Goal: Information Seeking & Learning: Learn about a topic

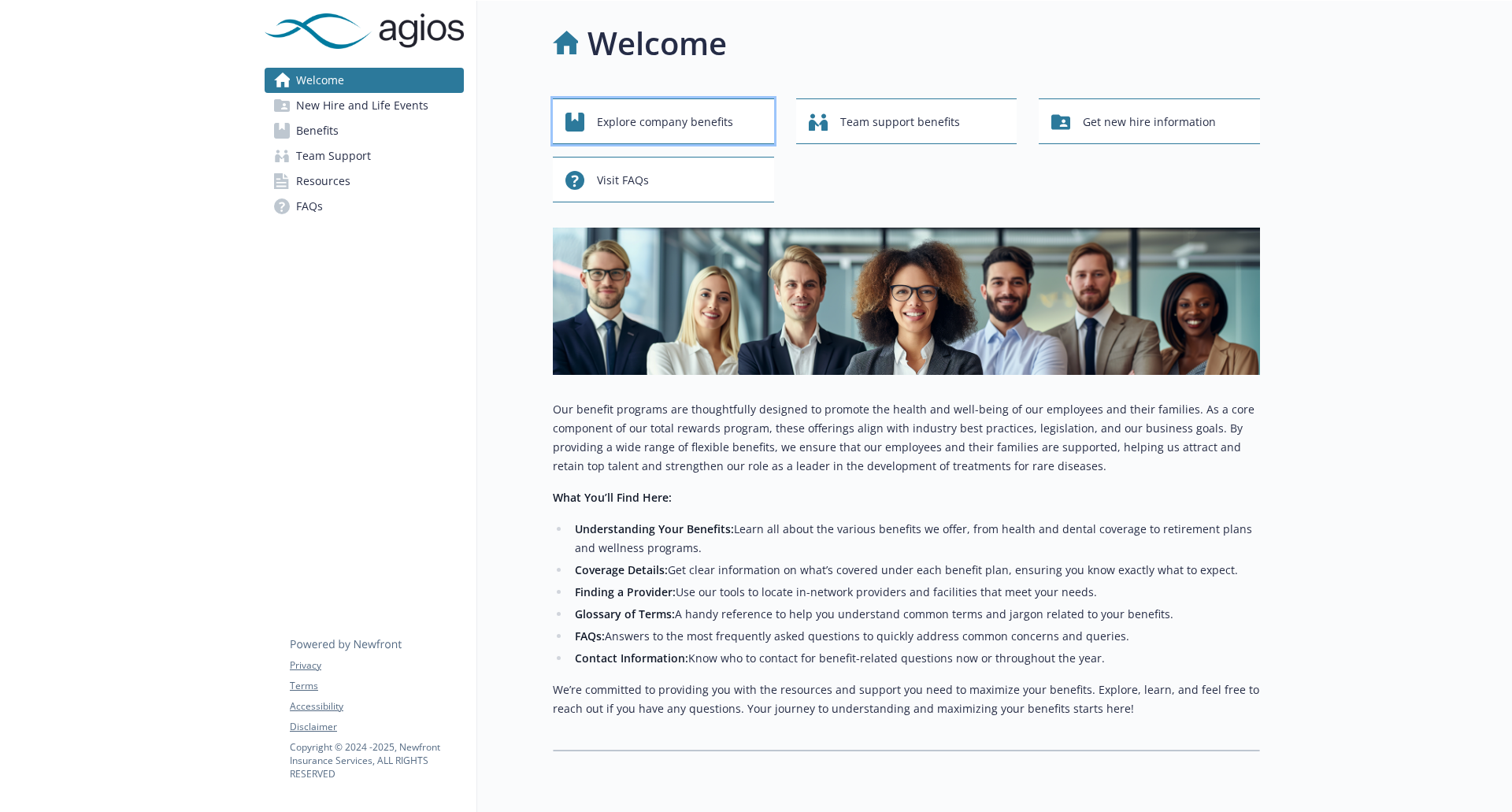
click at [641, 128] on span "Explore company benefits" at bounding box center [664, 122] width 137 height 30
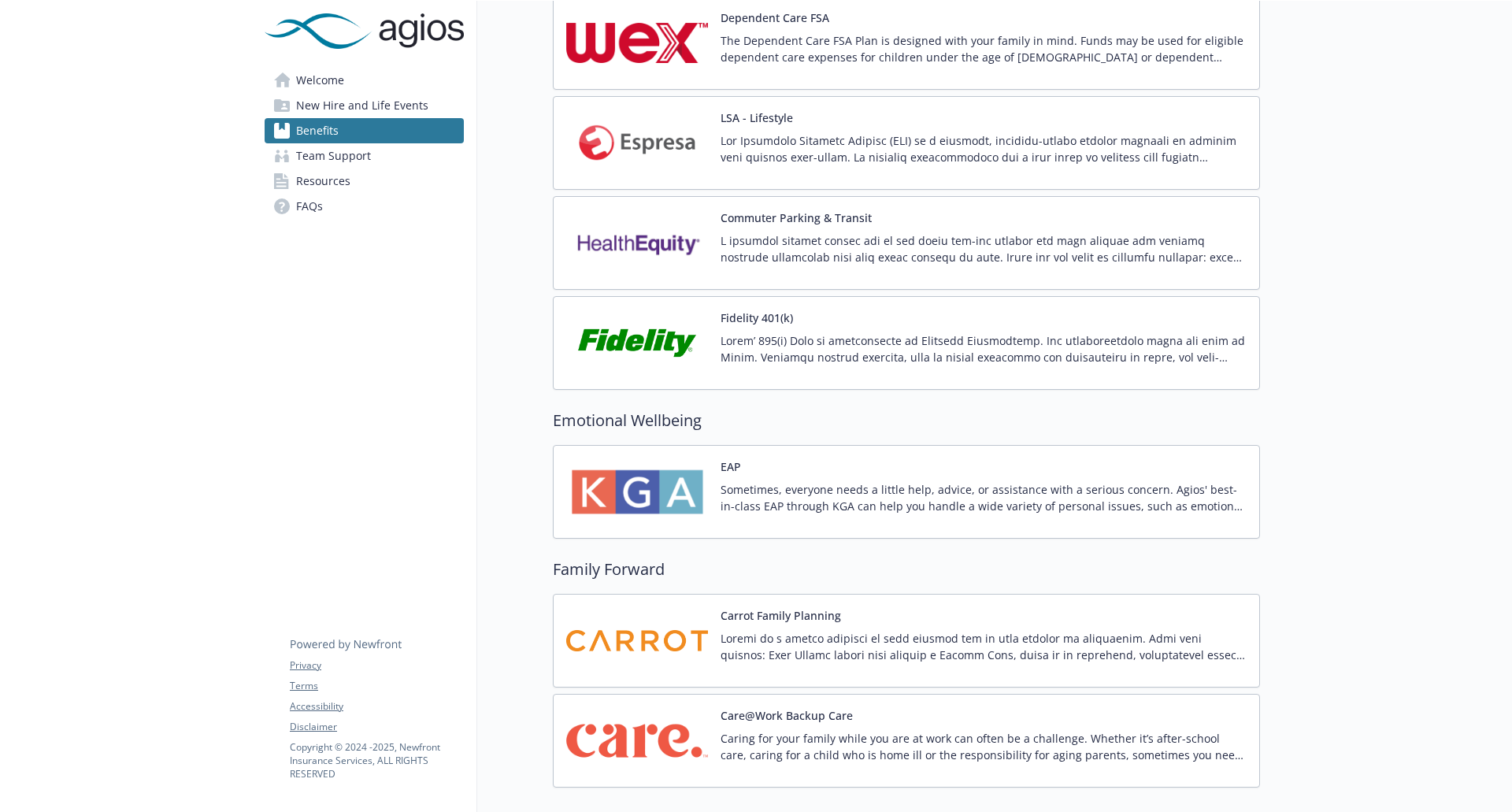
scroll to position [1558, 0]
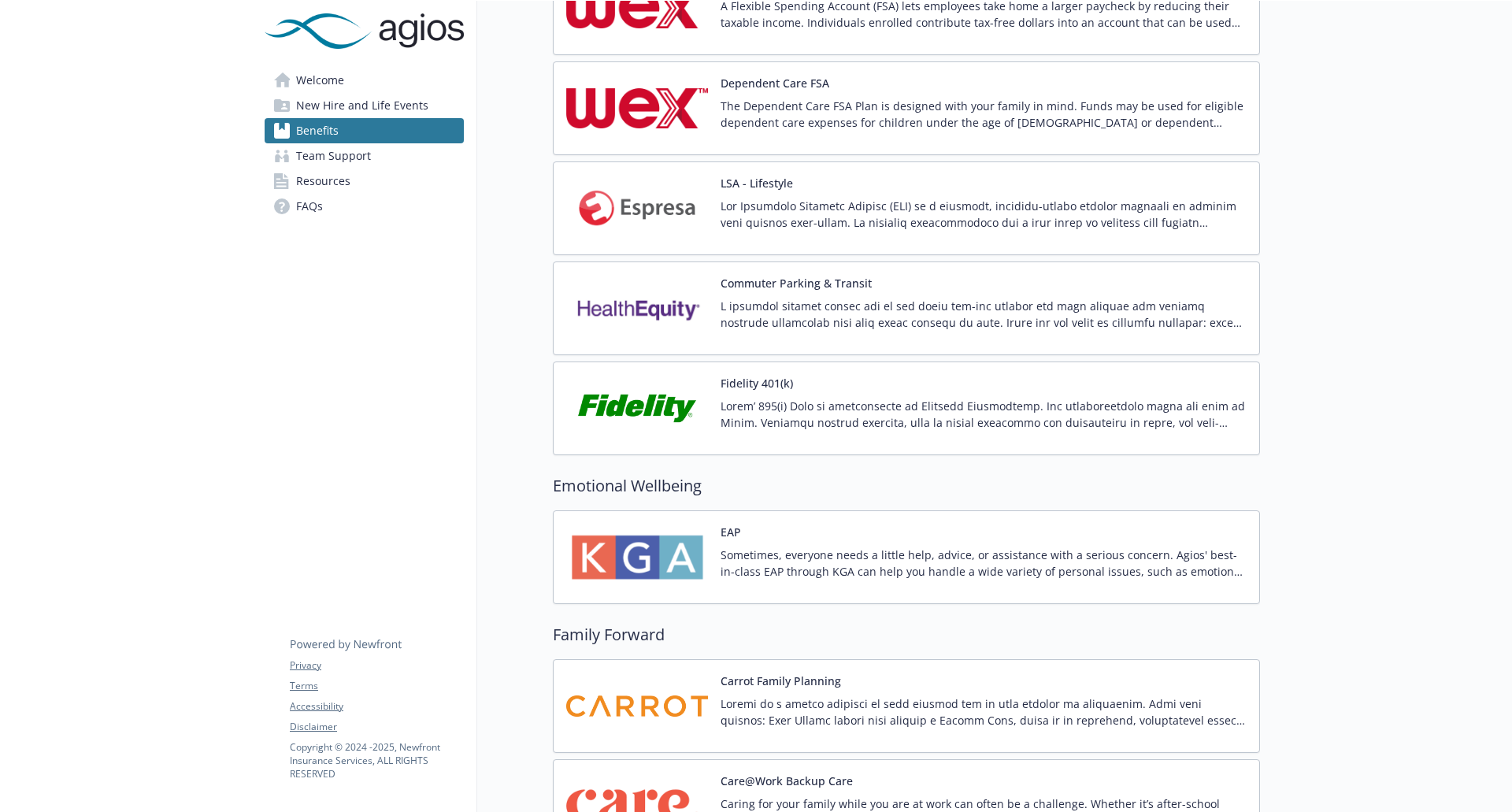
click at [814, 413] on p at bounding box center [983, 414] width 526 height 33
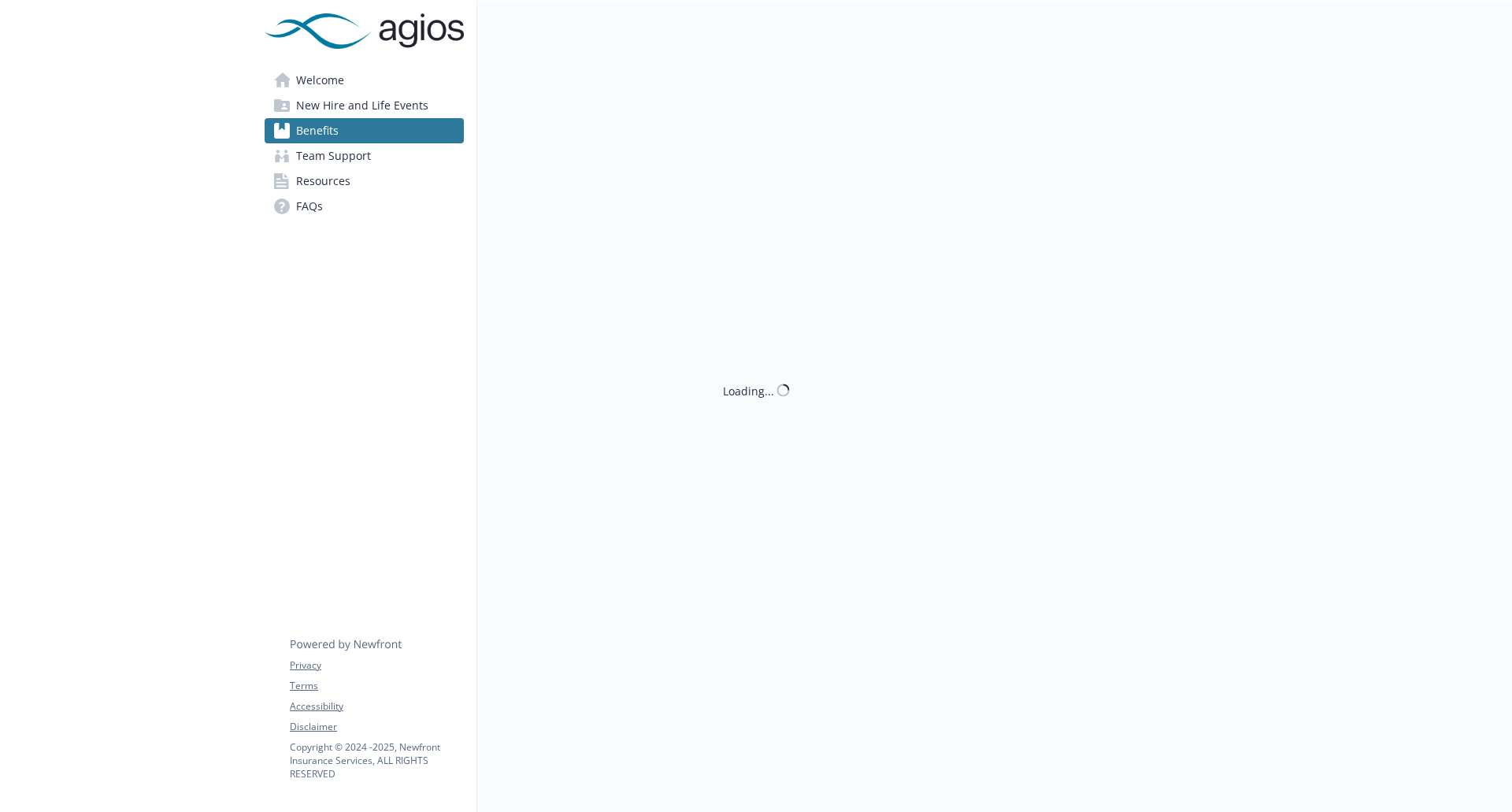
scroll to position [1558, 0]
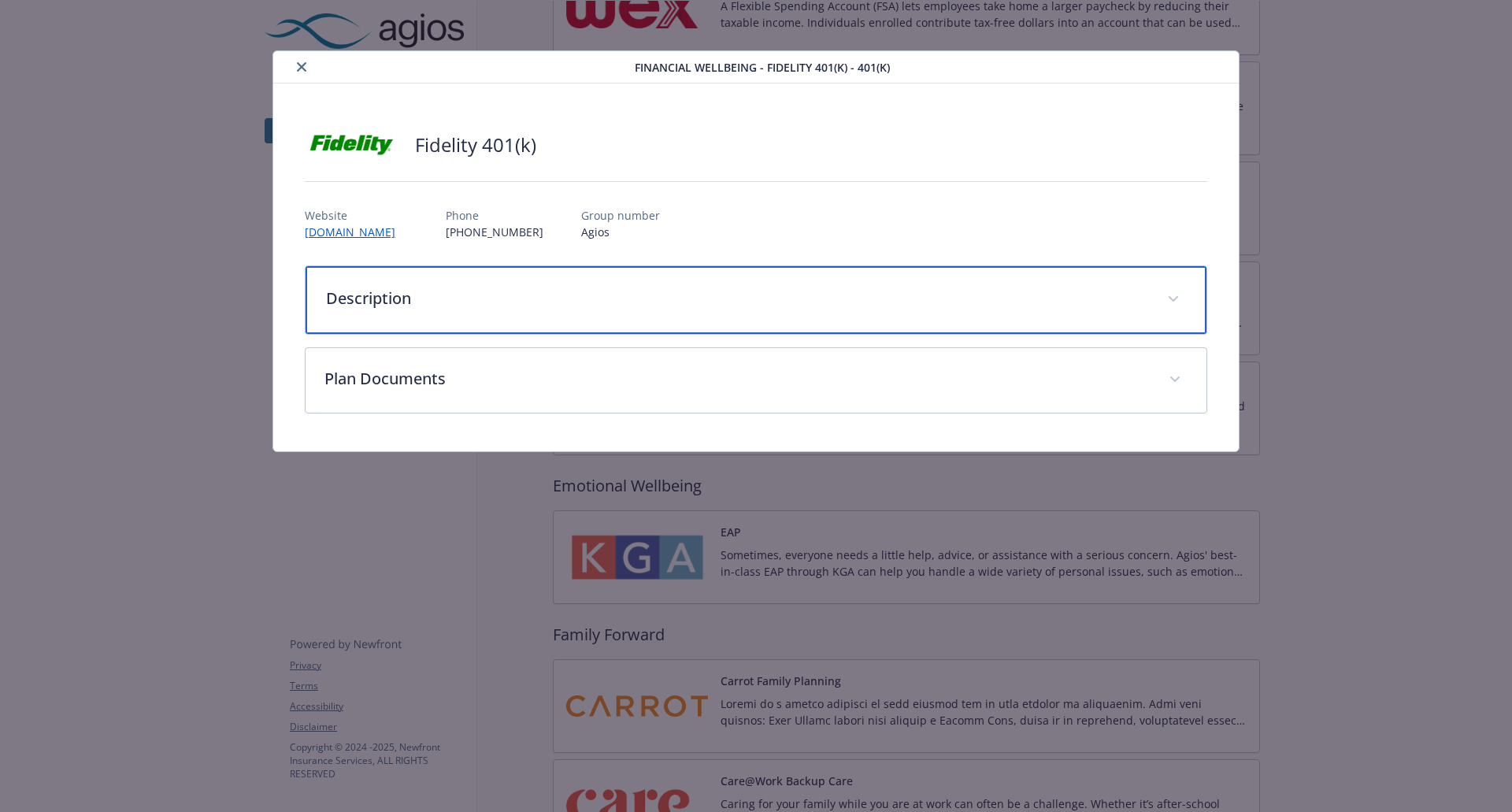
click at [1066, 302] on p "Description" at bounding box center [738, 299] width 823 height 24
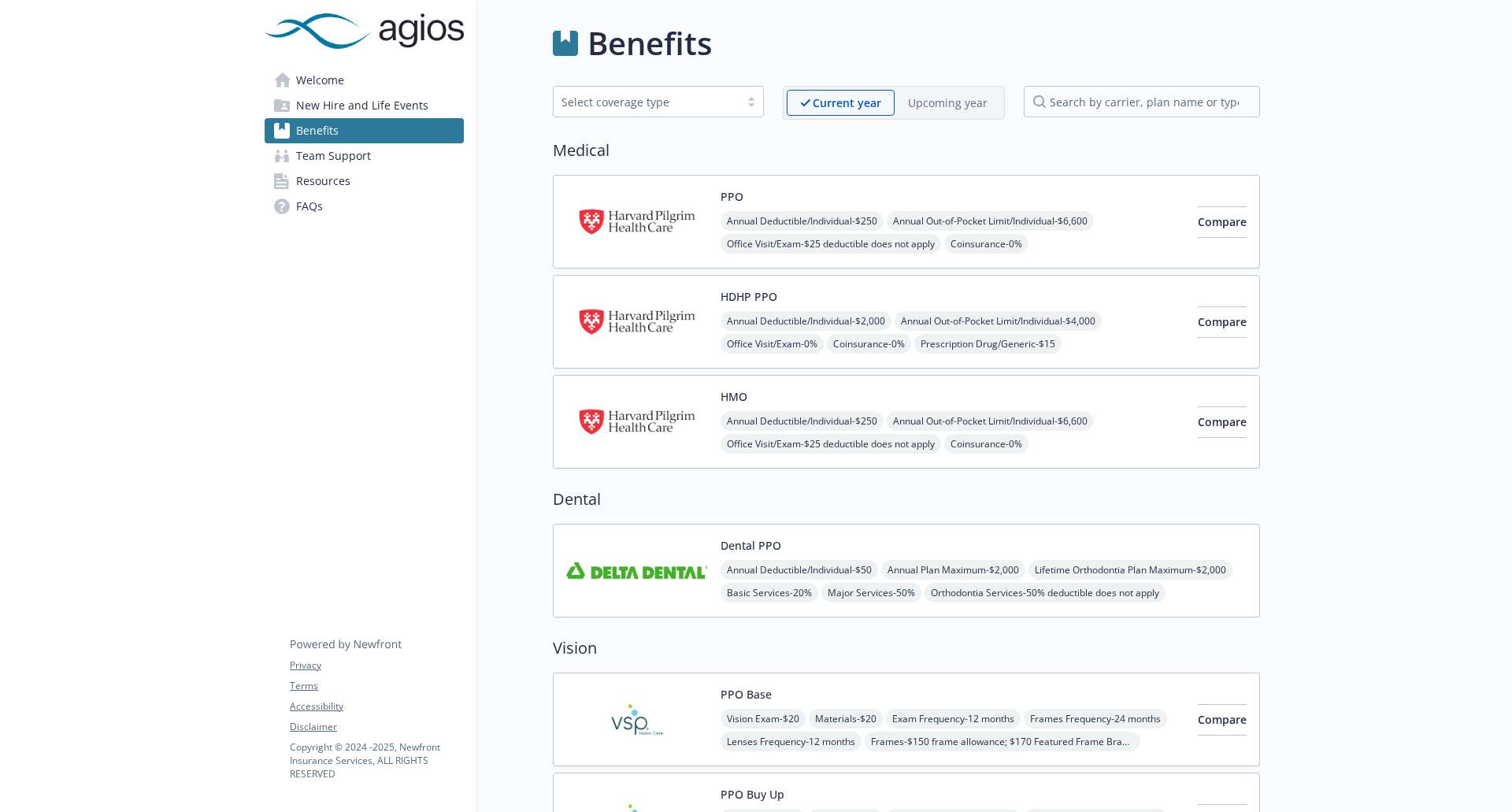
click at [341, 186] on span "Resources" at bounding box center [323, 181] width 54 height 26
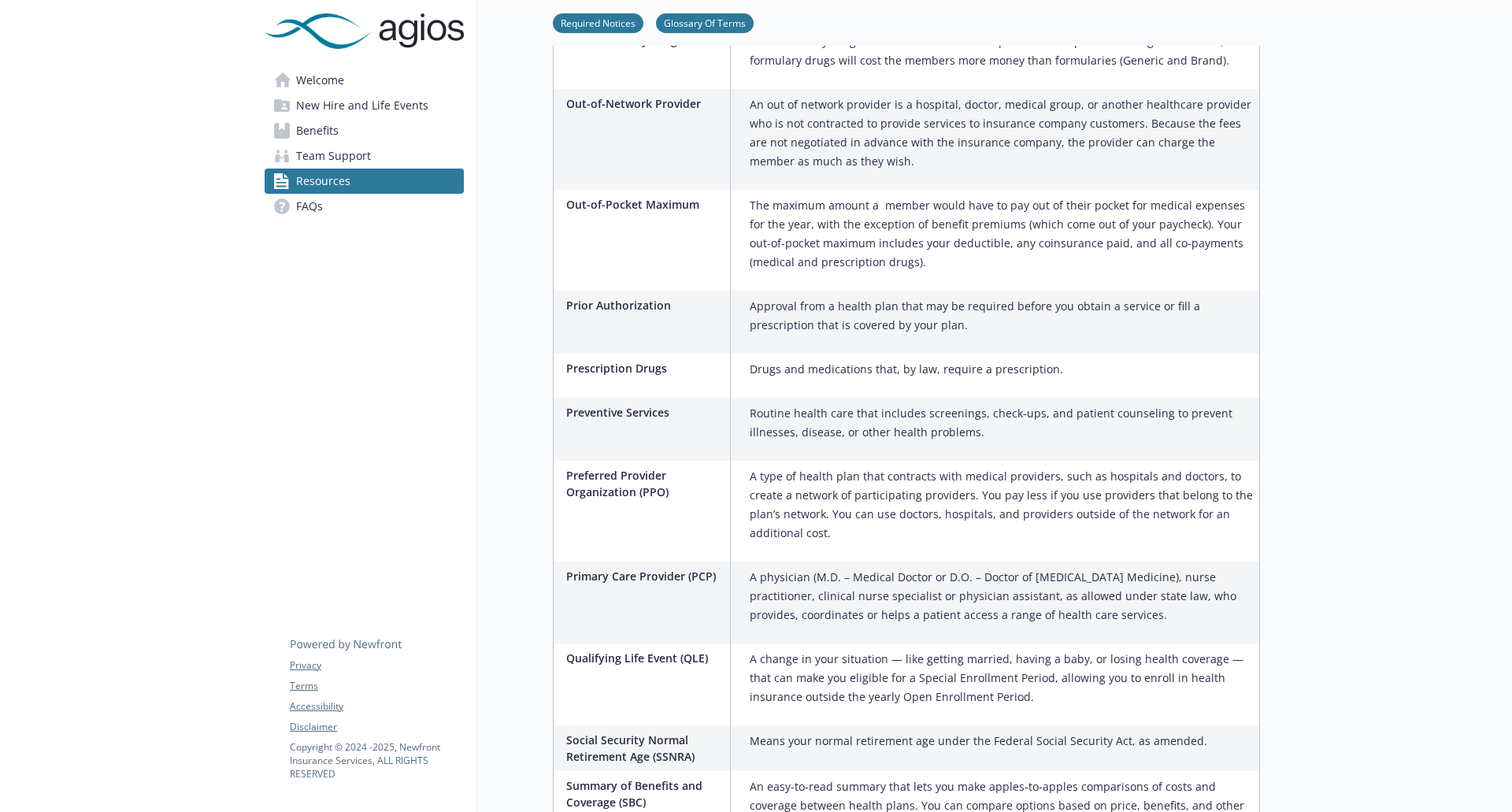
scroll to position [2439, 0]
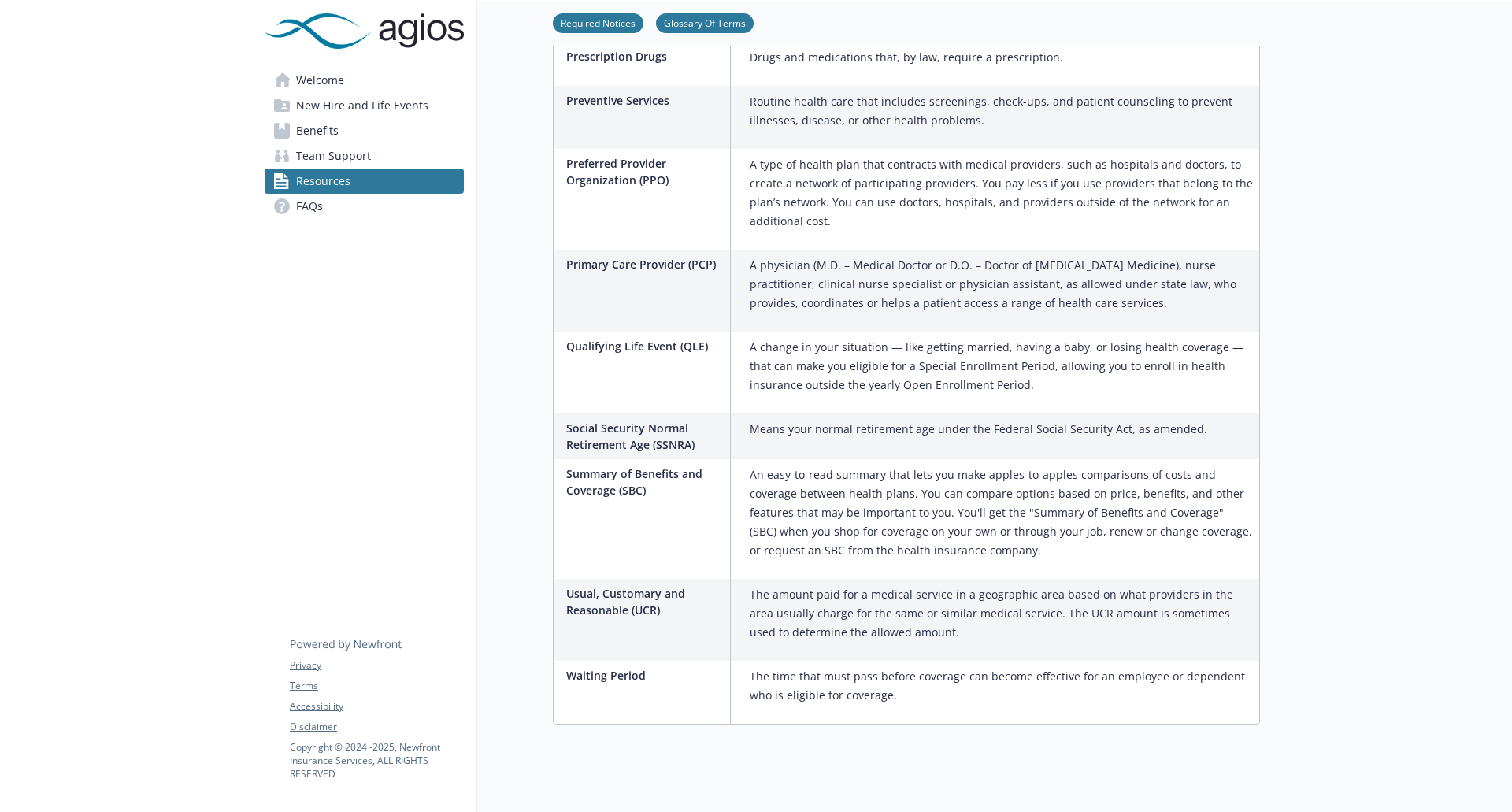
click at [322, 209] on span "FAQs" at bounding box center [309, 206] width 27 height 26
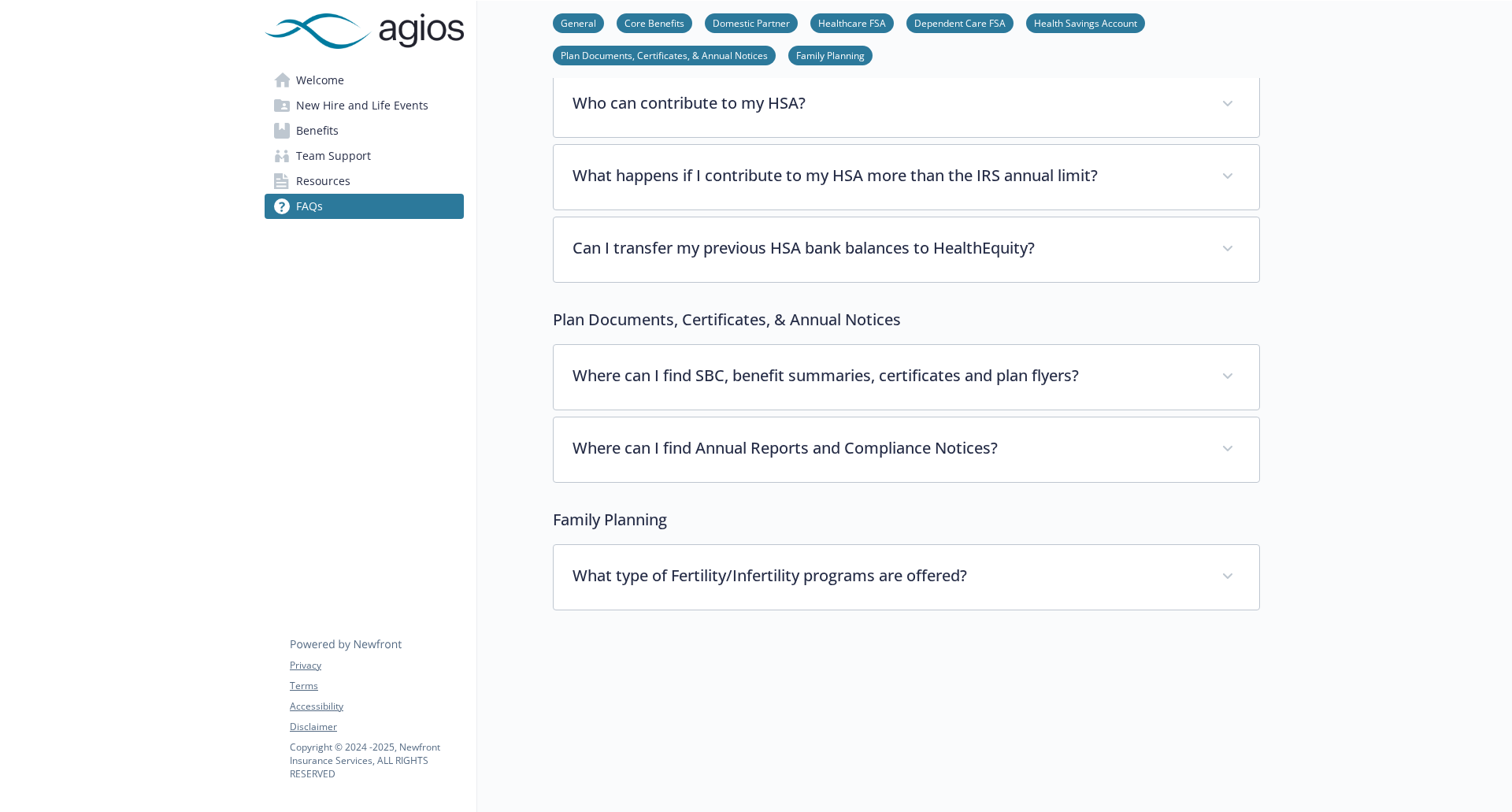
scroll to position [3890, 0]
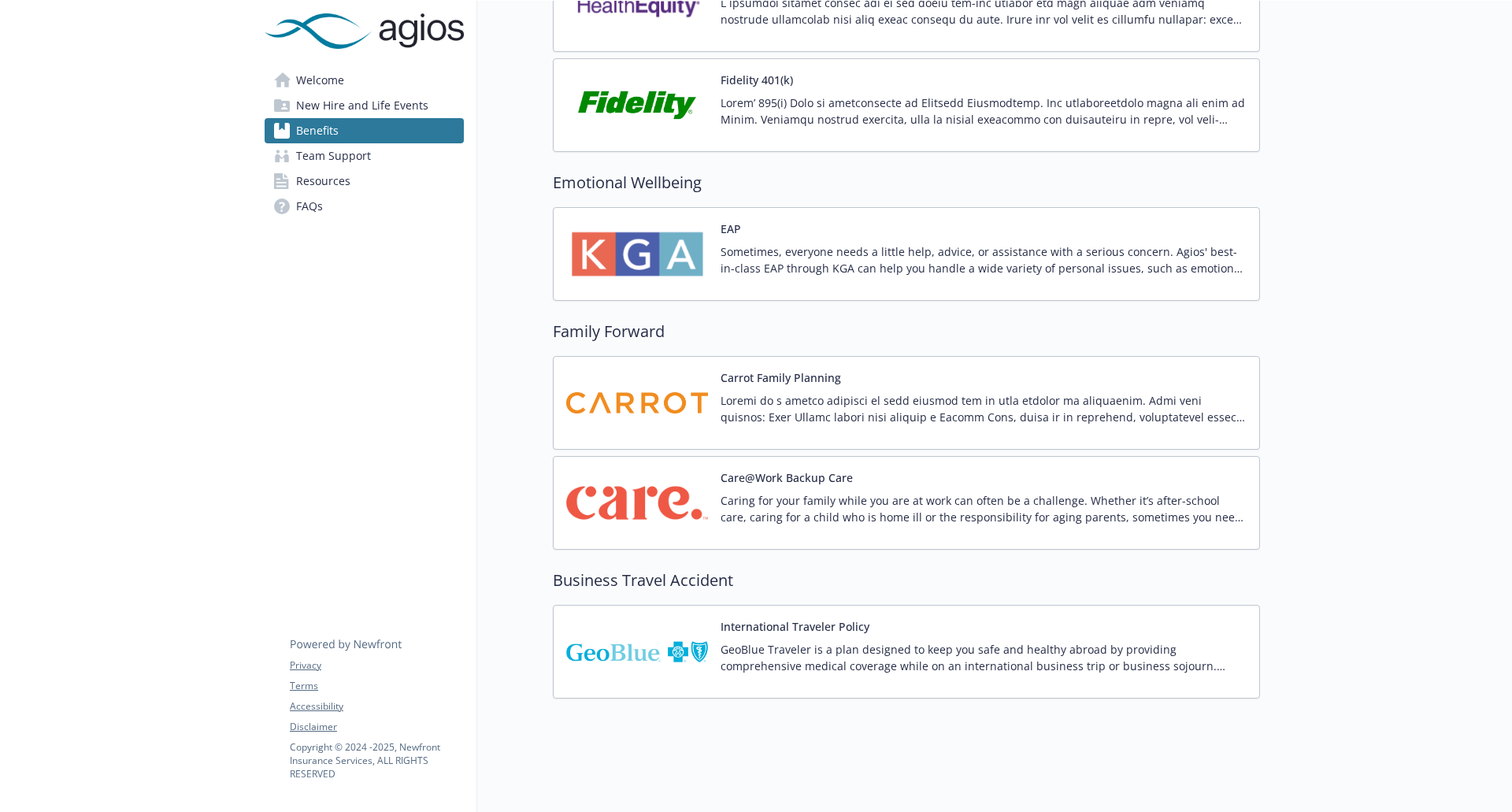
scroll to position [1873, 0]
